Goal: Information Seeking & Learning: Understand process/instructions

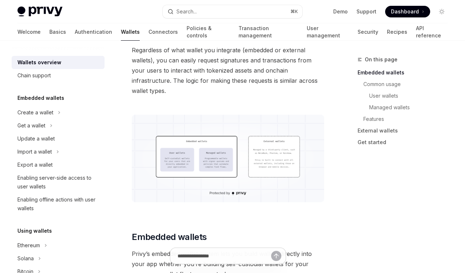
scroll to position [262, 0]
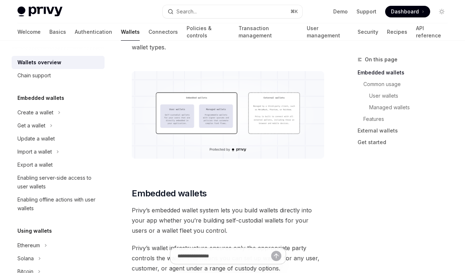
click at [267, 117] on img at bounding box center [228, 115] width 193 height 88
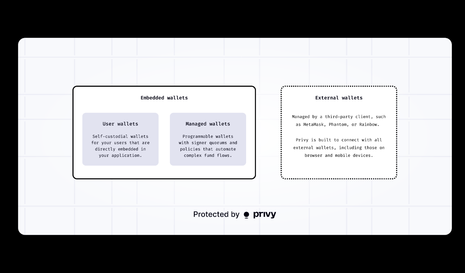
click at [380, 252] on div at bounding box center [232, 136] width 465 height 273
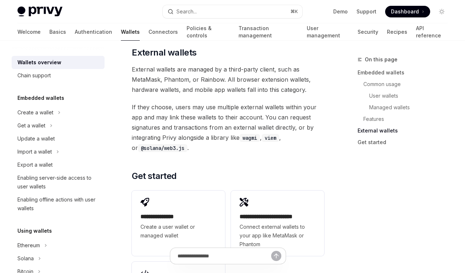
scroll to position [1351, 0]
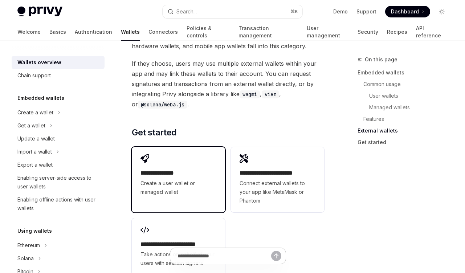
click at [212, 147] on div "**********" at bounding box center [178, 175] width 93 height 57
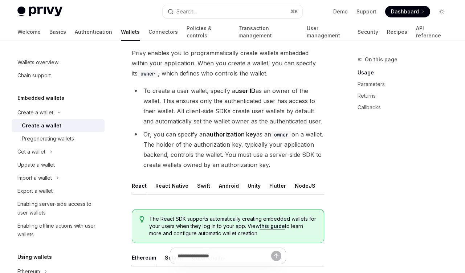
scroll to position [87, 0]
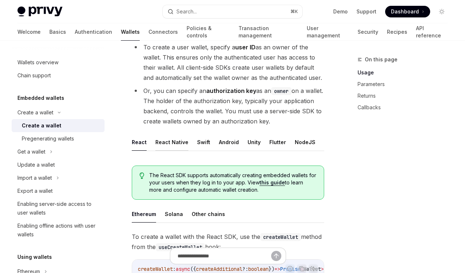
click at [176, 142] on button "React Native" at bounding box center [171, 142] width 33 height 17
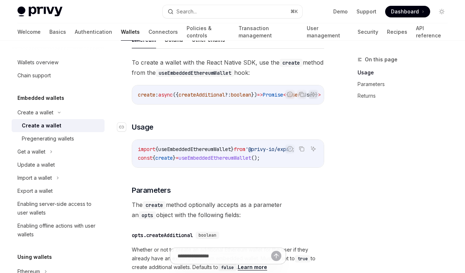
scroll to position [218, 0]
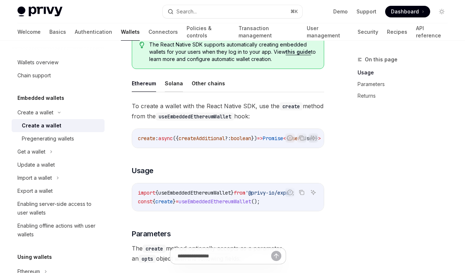
click at [173, 92] on button "Solana" at bounding box center [174, 83] width 18 height 17
click at [204, 92] on button "Other chains" at bounding box center [208, 83] width 33 height 17
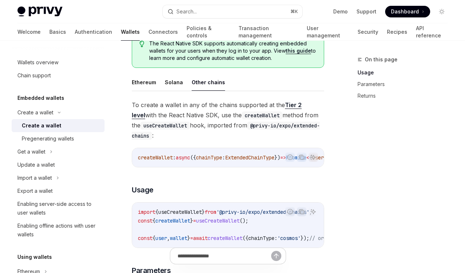
scroll to position [263, 0]
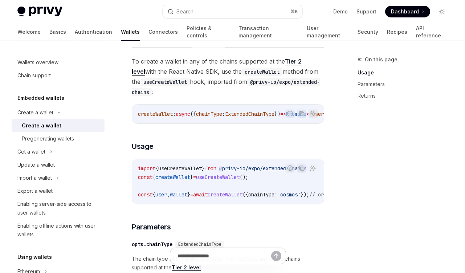
drag, startPoint x: 212, startPoint y: 215, endPoint x: 228, endPoint y: 213, distance: 16.8
click at [228, 213] on div "**********" at bounding box center [228, 246] width 193 height 381
drag, startPoint x: 228, startPoint y: 210, endPoint x: 233, endPoint y: 212, distance: 4.9
click at [233, 204] on div "import { useCreateWallet } from '@privy-io/expo/extended-chains' ; const { crea…" at bounding box center [228, 181] width 192 height 45
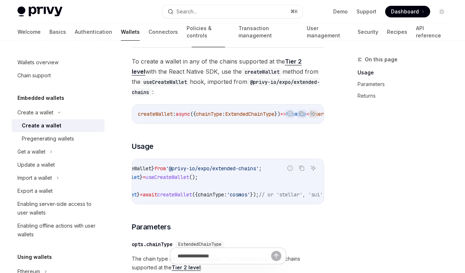
scroll to position [0, 0]
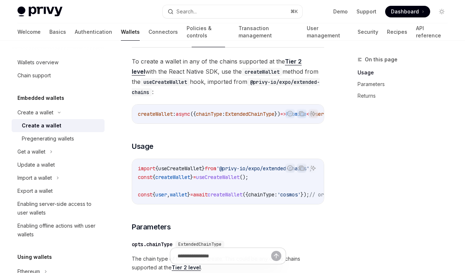
click at [224, 198] on span "createWallet" at bounding box center [225, 194] width 35 height 7
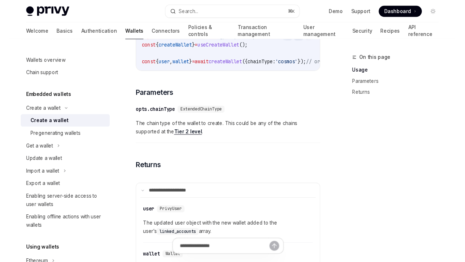
scroll to position [437, 0]
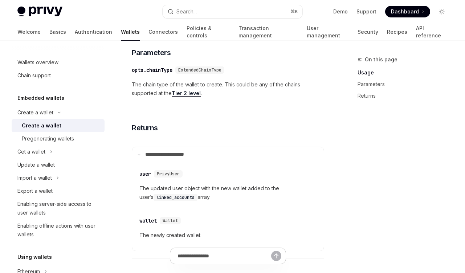
click at [246, 133] on div "**********" at bounding box center [228, 72] width 193 height 381
click at [225, 146] on div "**********" at bounding box center [228, 72] width 193 height 381
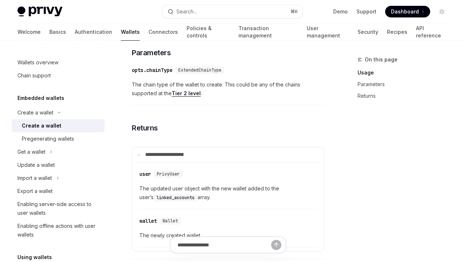
click at [71, 98] on div "Embedded wallets" at bounding box center [58, 98] width 93 height 9
click at [57, 97] on h5 "Embedded wallets" at bounding box center [40, 98] width 47 height 9
click at [53, 123] on div "Create a wallet" at bounding box center [42, 125] width 40 height 9
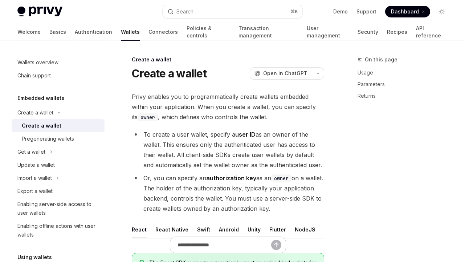
scroll to position [87, 0]
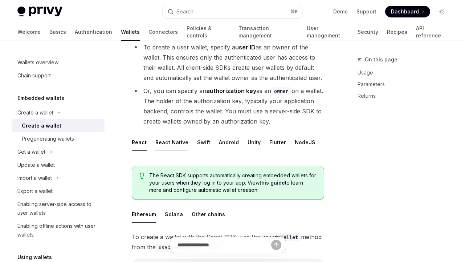
click at [166, 144] on button "React Native" at bounding box center [171, 142] width 33 height 17
type textarea "*"
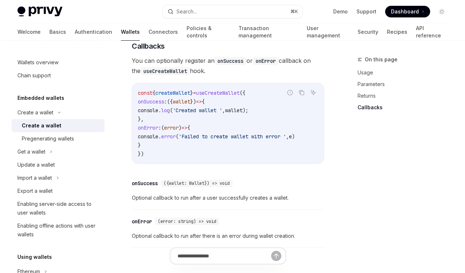
scroll to position [663, 0]
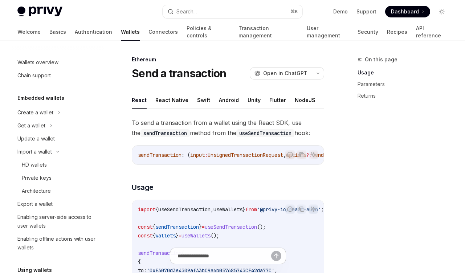
scroll to position [131, 0]
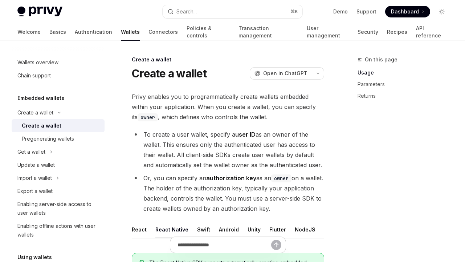
scroll to position [204, 0]
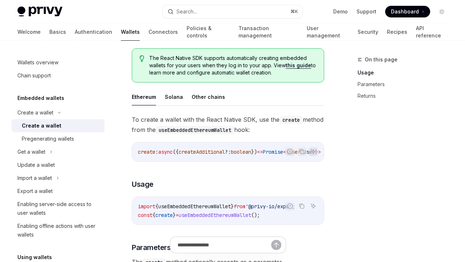
click at [298, 76] on span "The React Native SDK supports automatically creating embedded wallets for your …" at bounding box center [232, 65] width 167 height 22
